Goal: Information Seeking & Learning: Learn about a topic

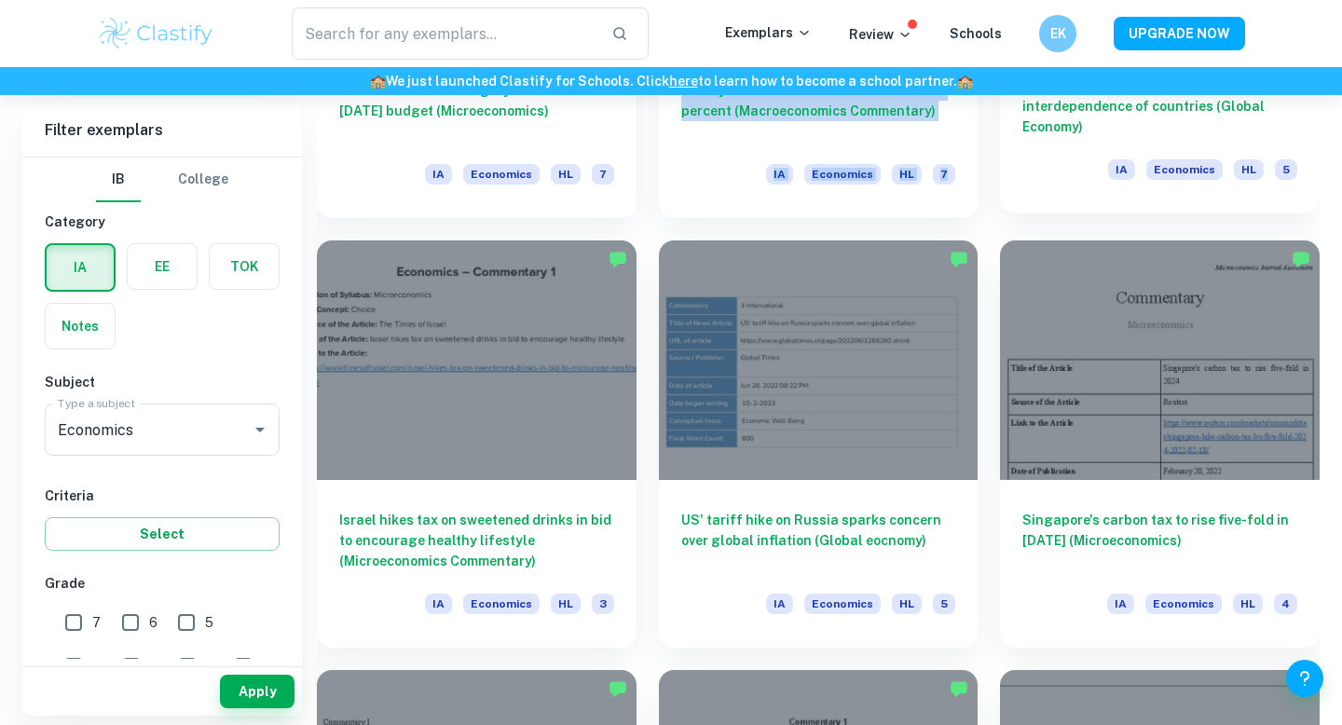
scroll to position [6413, 0]
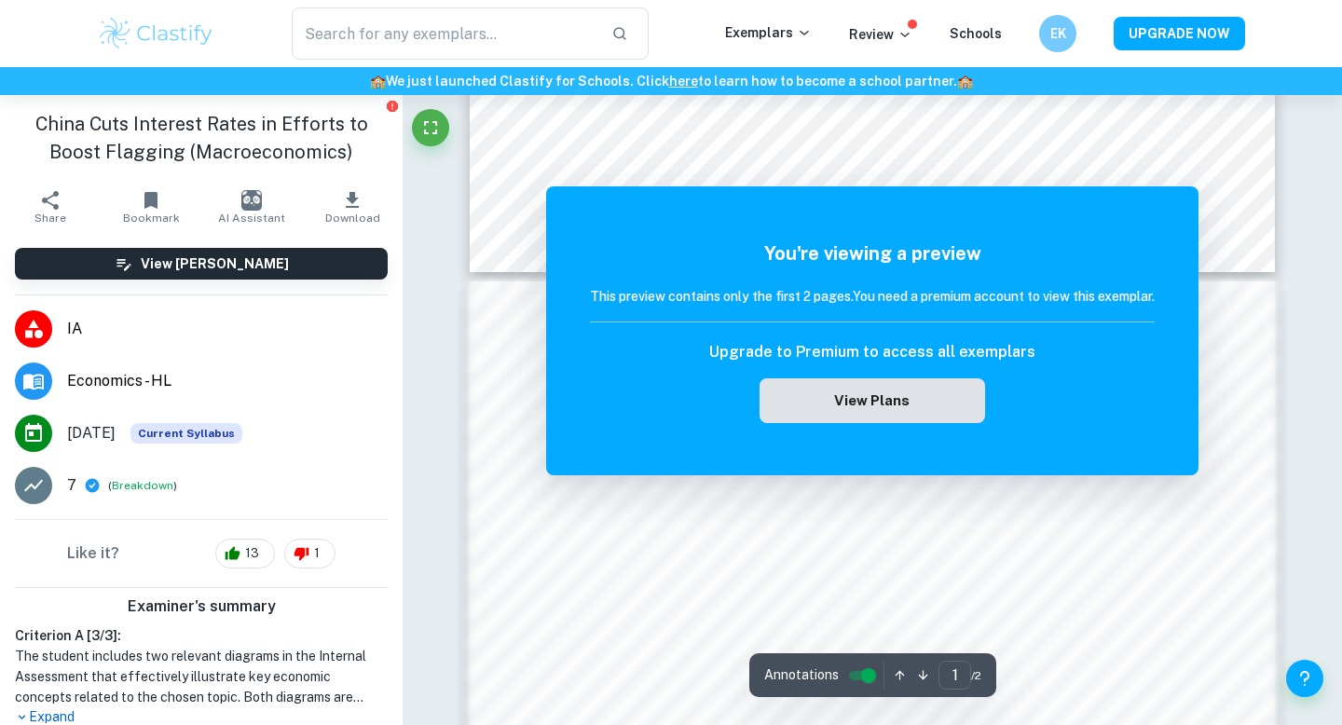
scroll to position [889, 0]
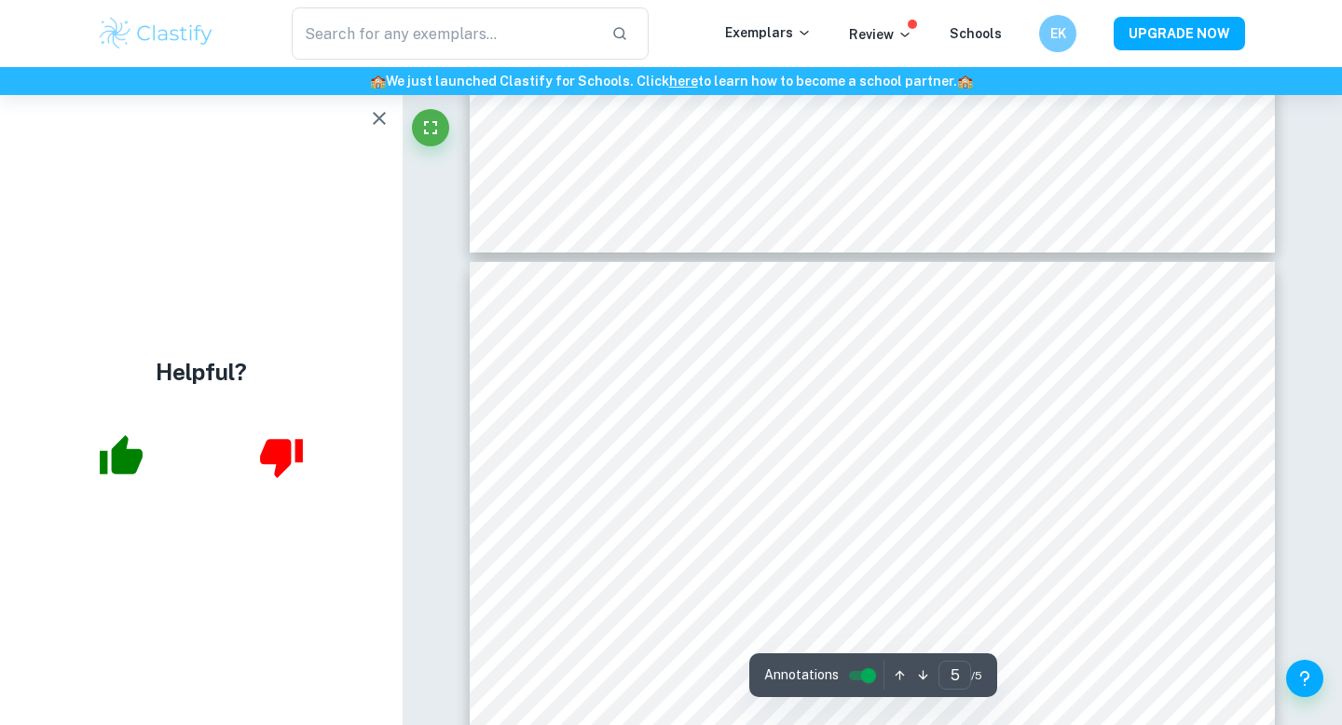
scroll to position [4393, 0]
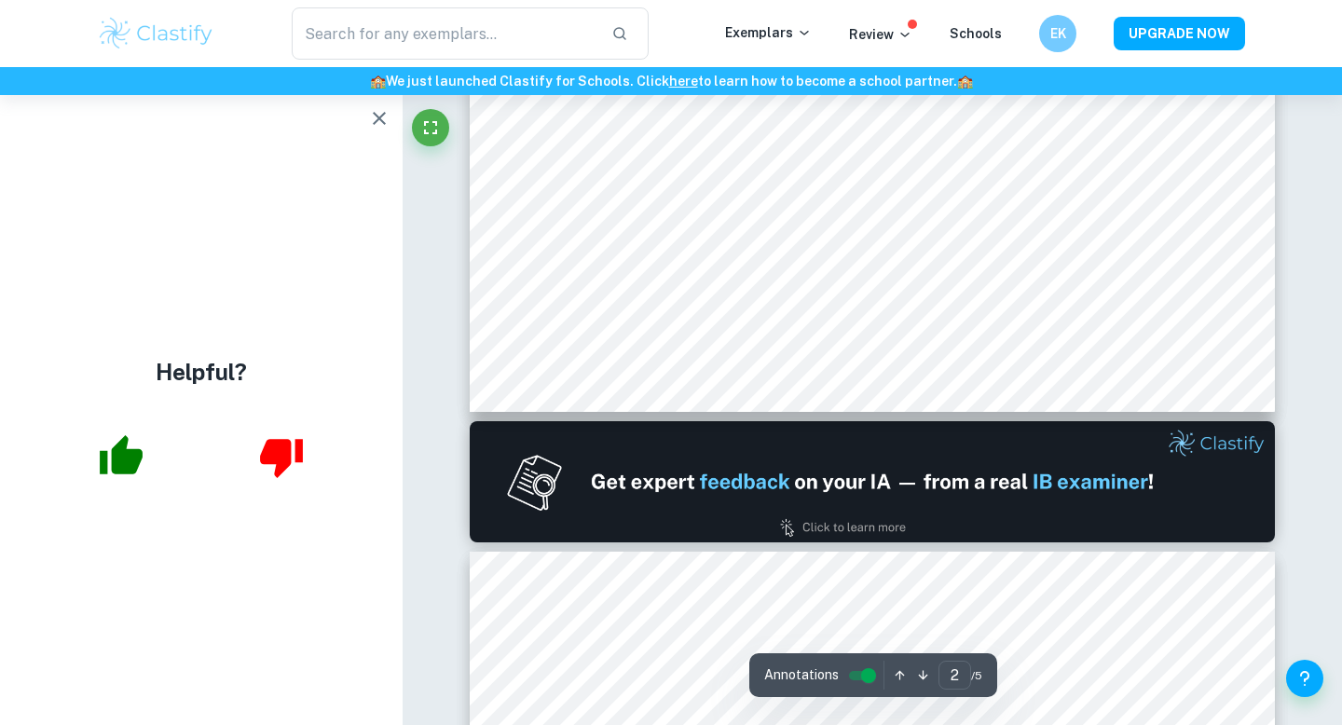
type input "1"
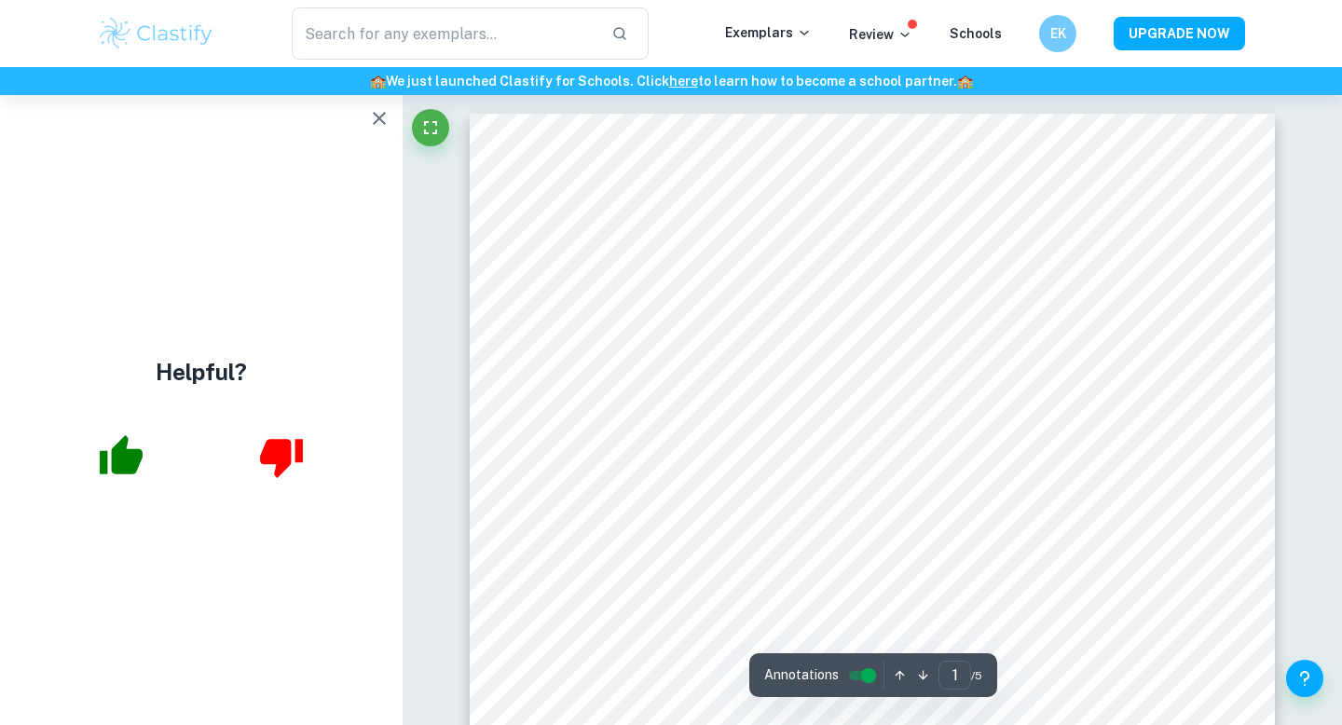
scroll to position [12, 0]
click at [379, 116] on icon "button" at bounding box center [379, 118] width 22 height 22
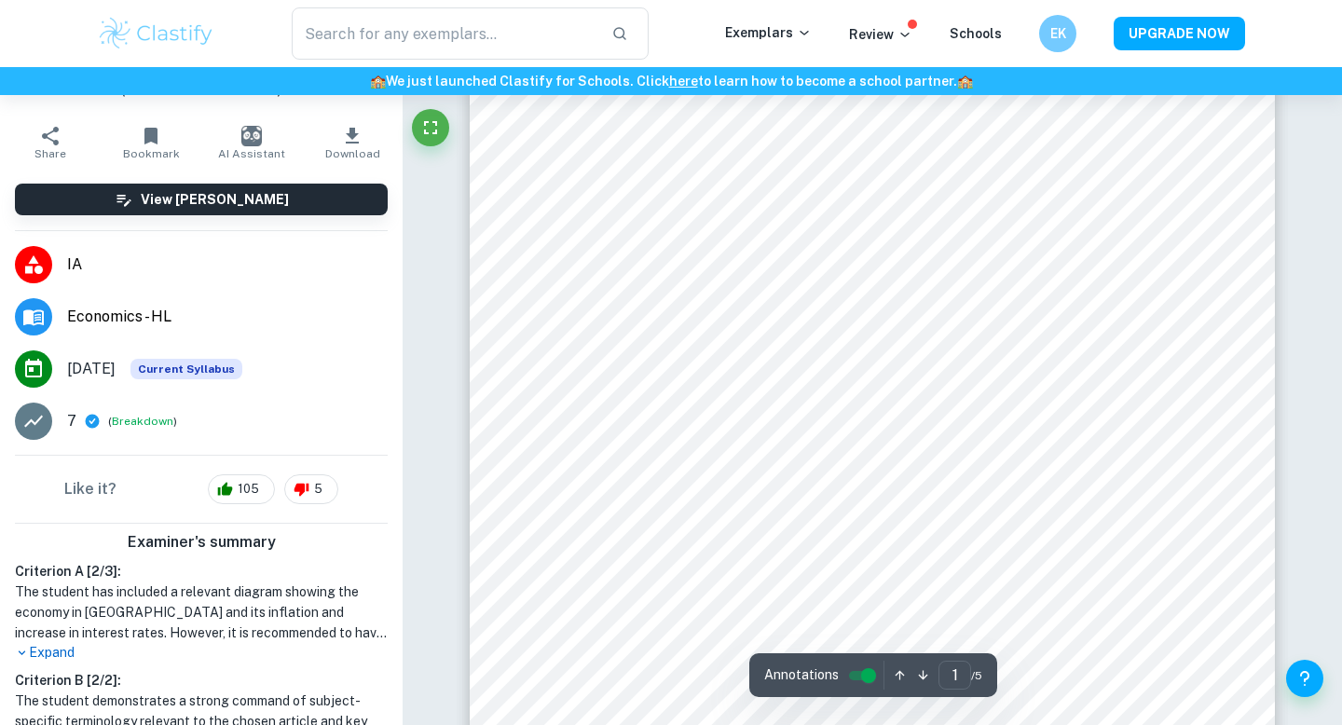
scroll to position [85, 0]
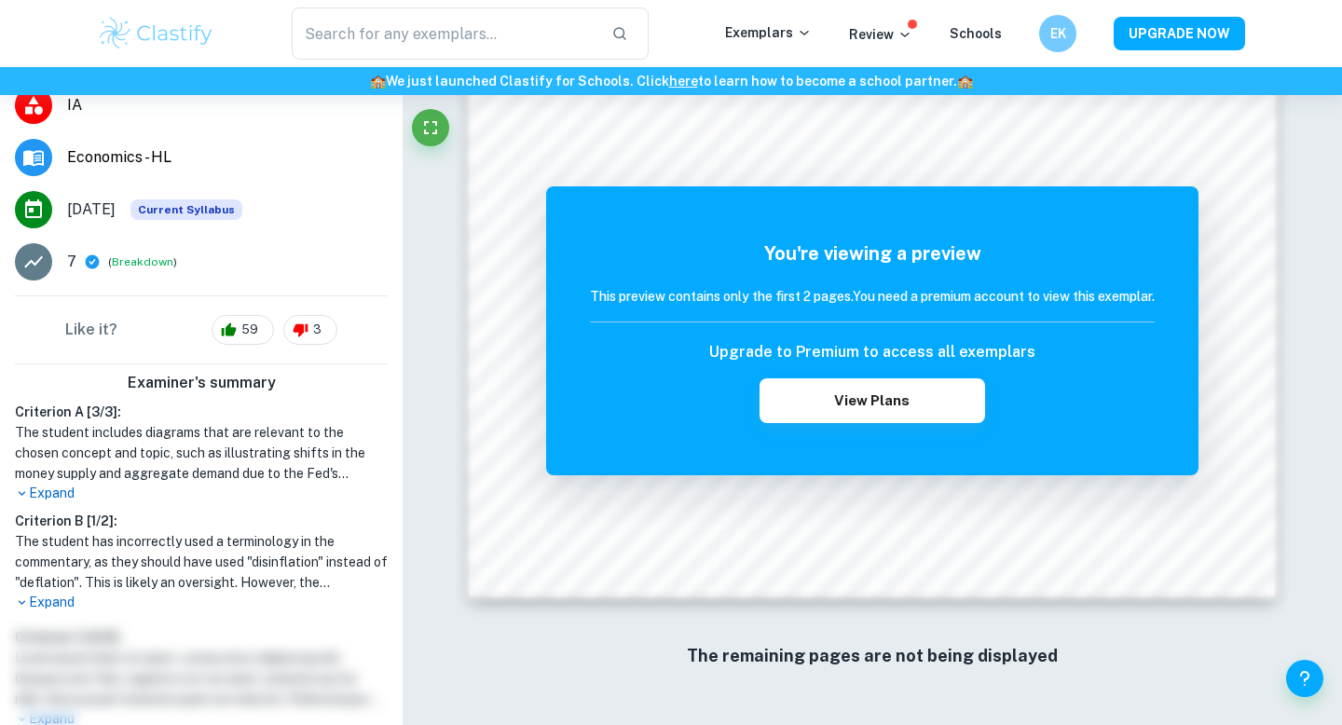
scroll to position [235, 0]
